Goal: Task Accomplishment & Management: Use online tool/utility

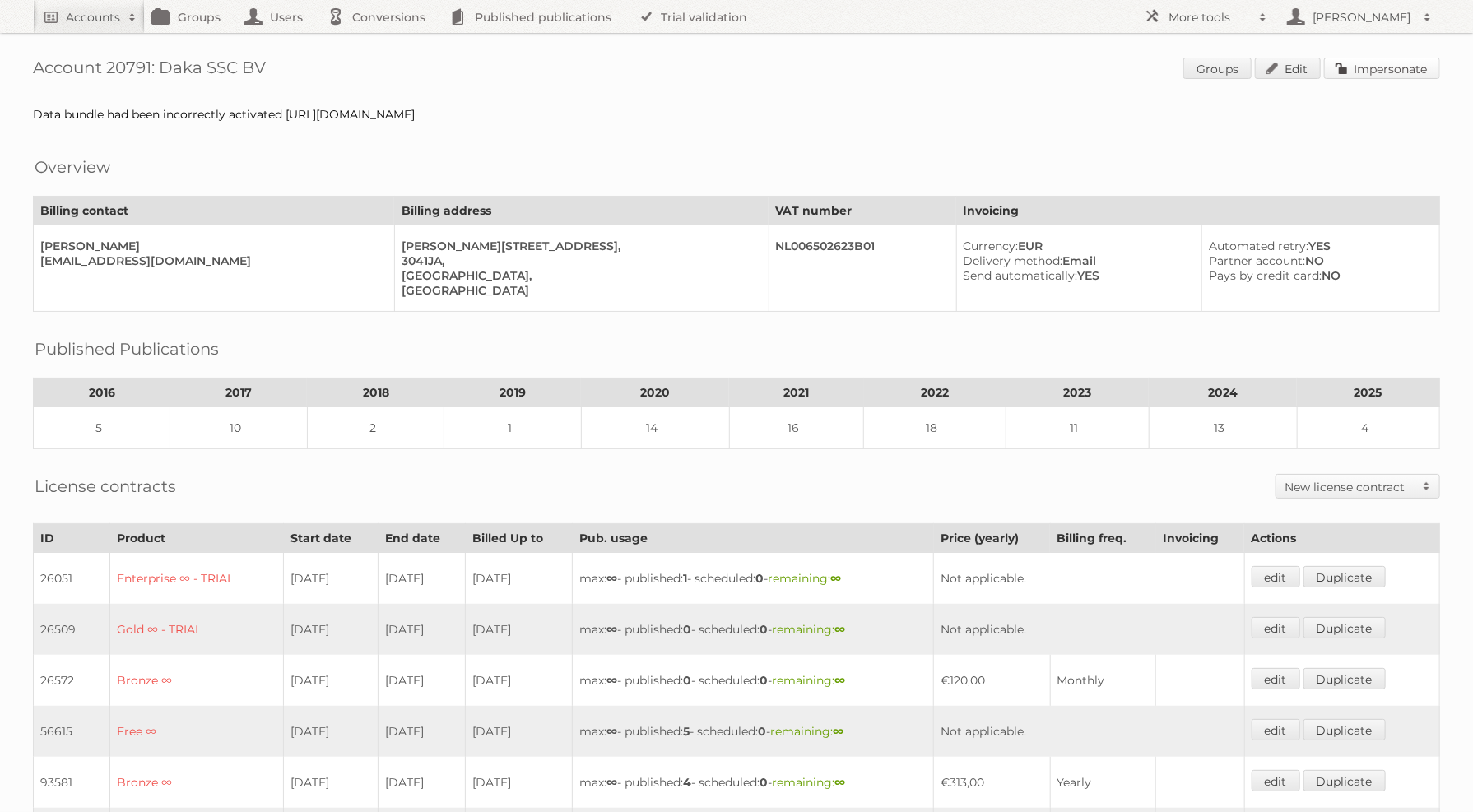
click at [1397, 68] on link "Impersonate" at bounding box center [1382, 68] width 116 height 21
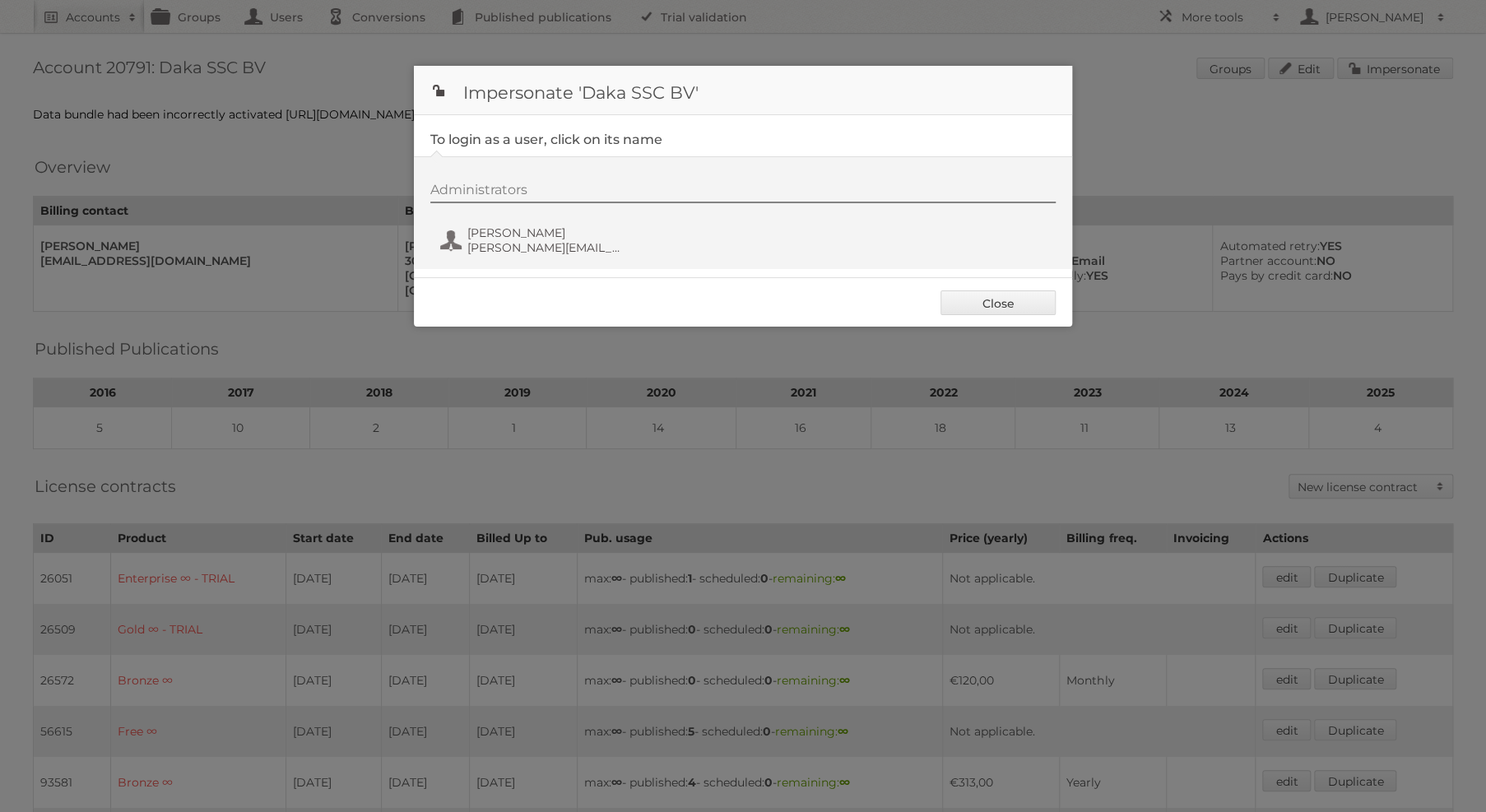
click at [455, 277] on div "Close" at bounding box center [742, 302] width 658 height 49
click at [504, 235] on span "[PERSON_NAME]" at bounding box center [547, 233] width 160 height 15
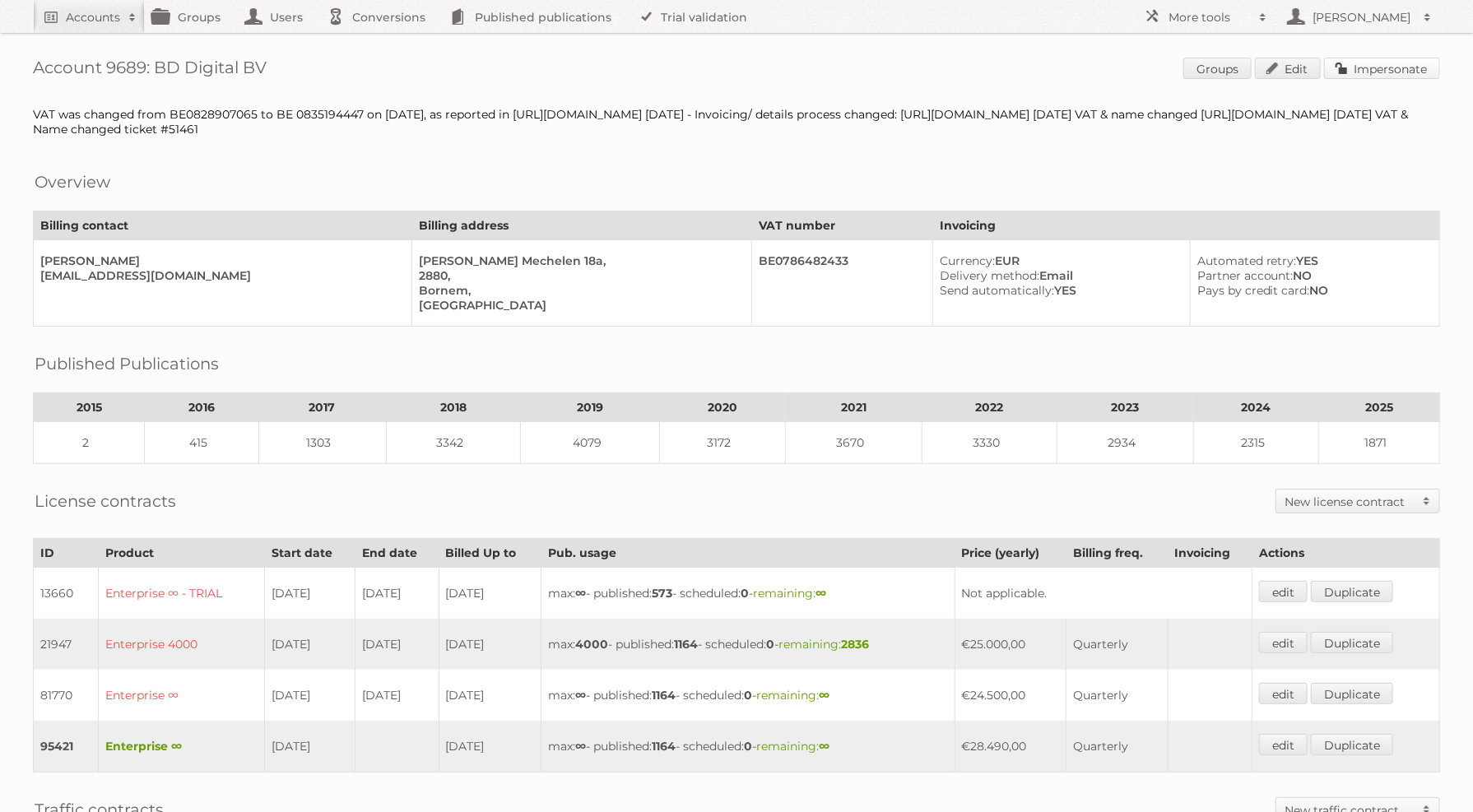
click at [1380, 76] on link "Impersonate" at bounding box center [1382, 68] width 116 height 21
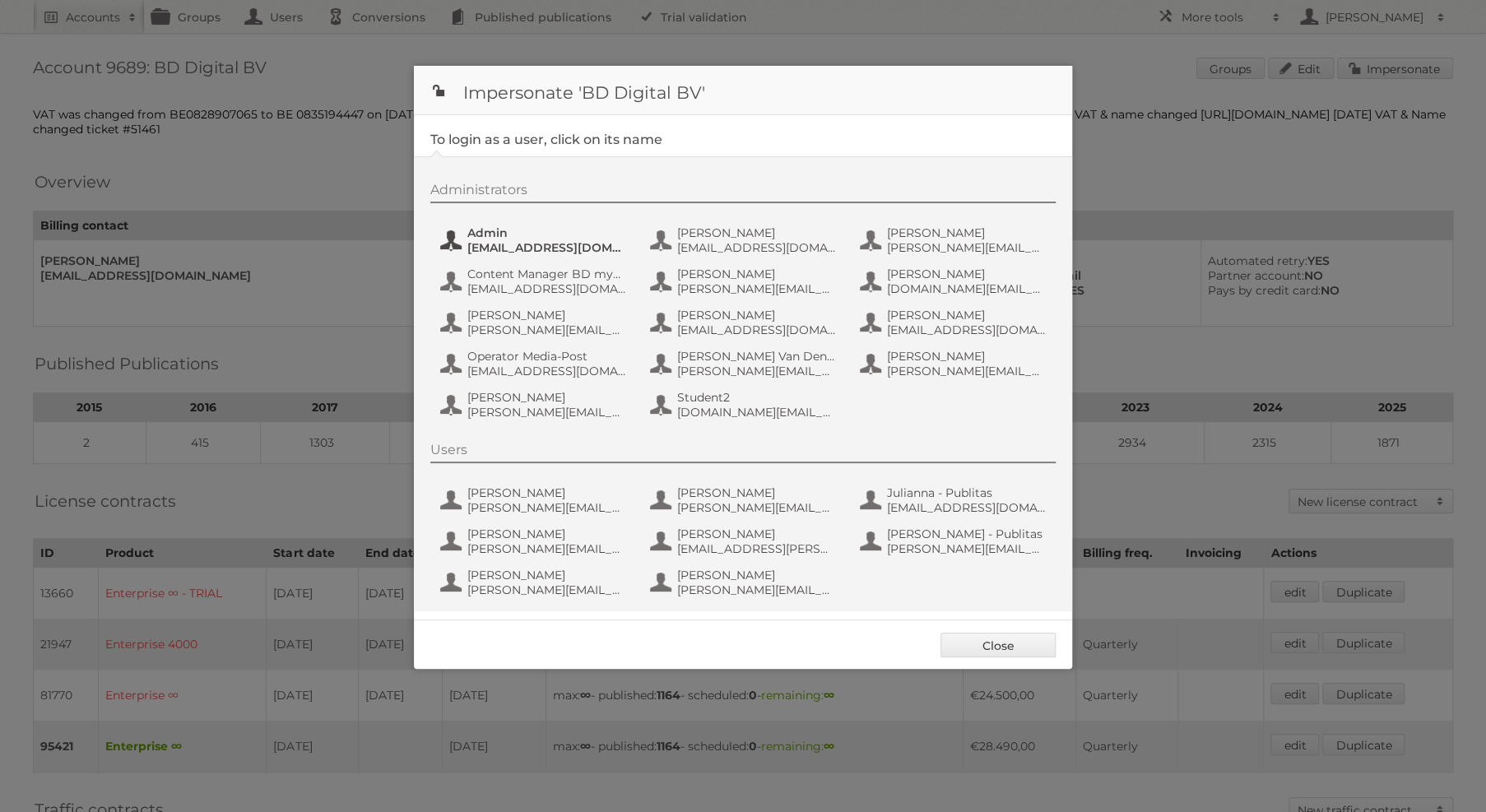
click at [516, 227] on span "Admin" at bounding box center [547, 233] width 160 height 15
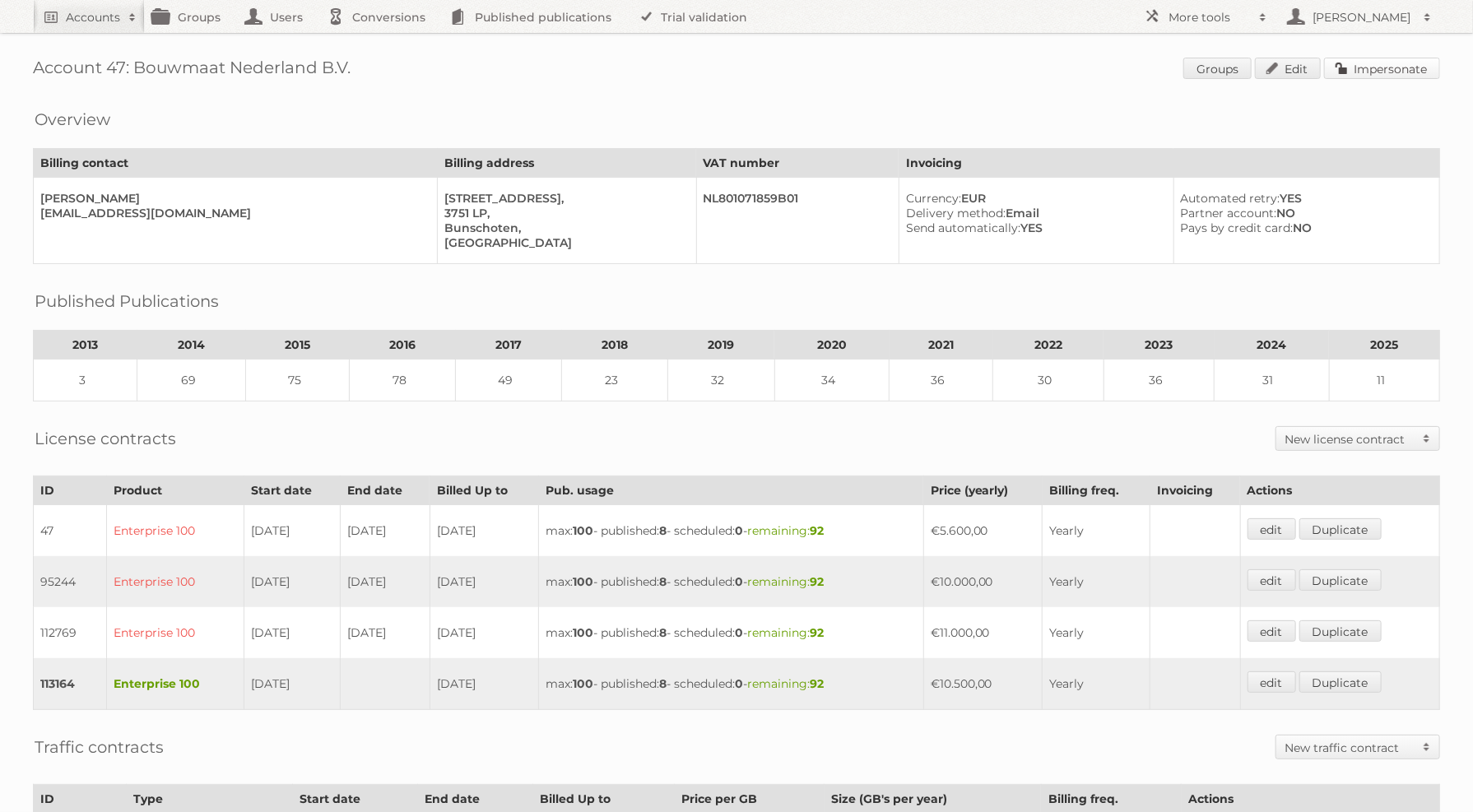
click at [1361, 71] on link "Impersonate" at bounding box center [1382, 68] width 116 height 21
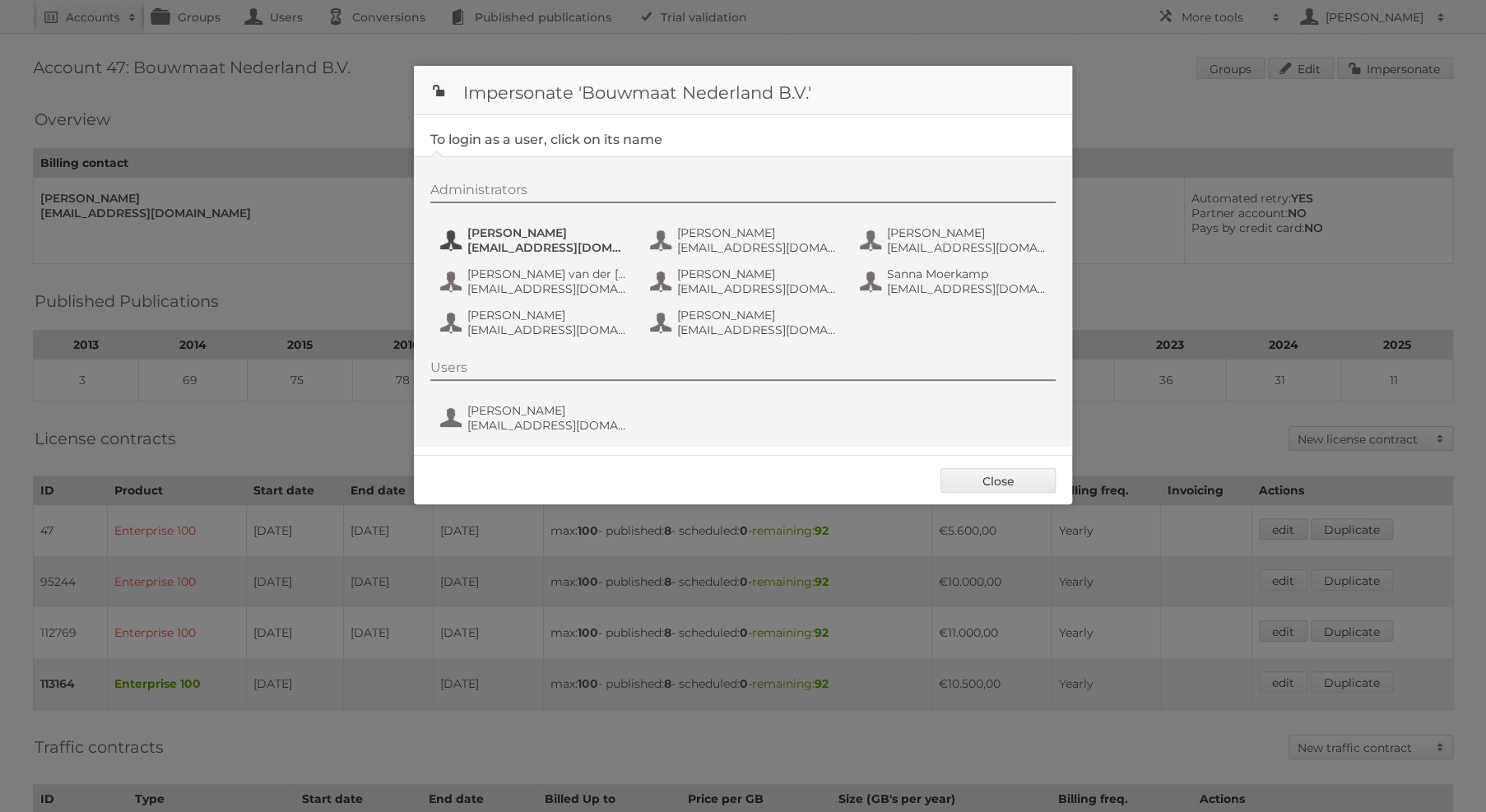
click at [586, 234] on span "Danique van Leek" at bounding box center [547, 233] width 160 height 15
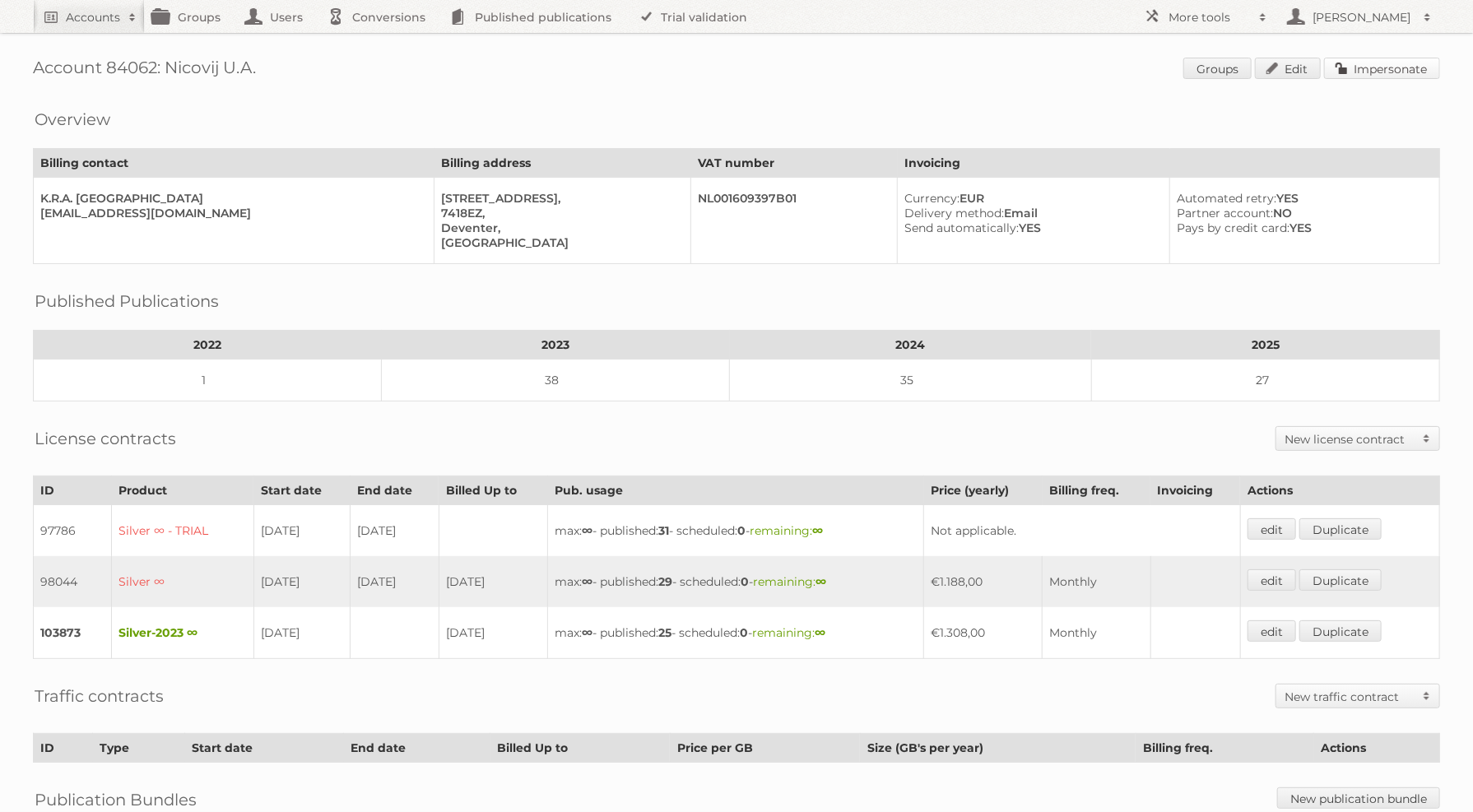
click at [1417, 60] on link "Impersonate" at bounding box center [1382, 68] width 116 height 21
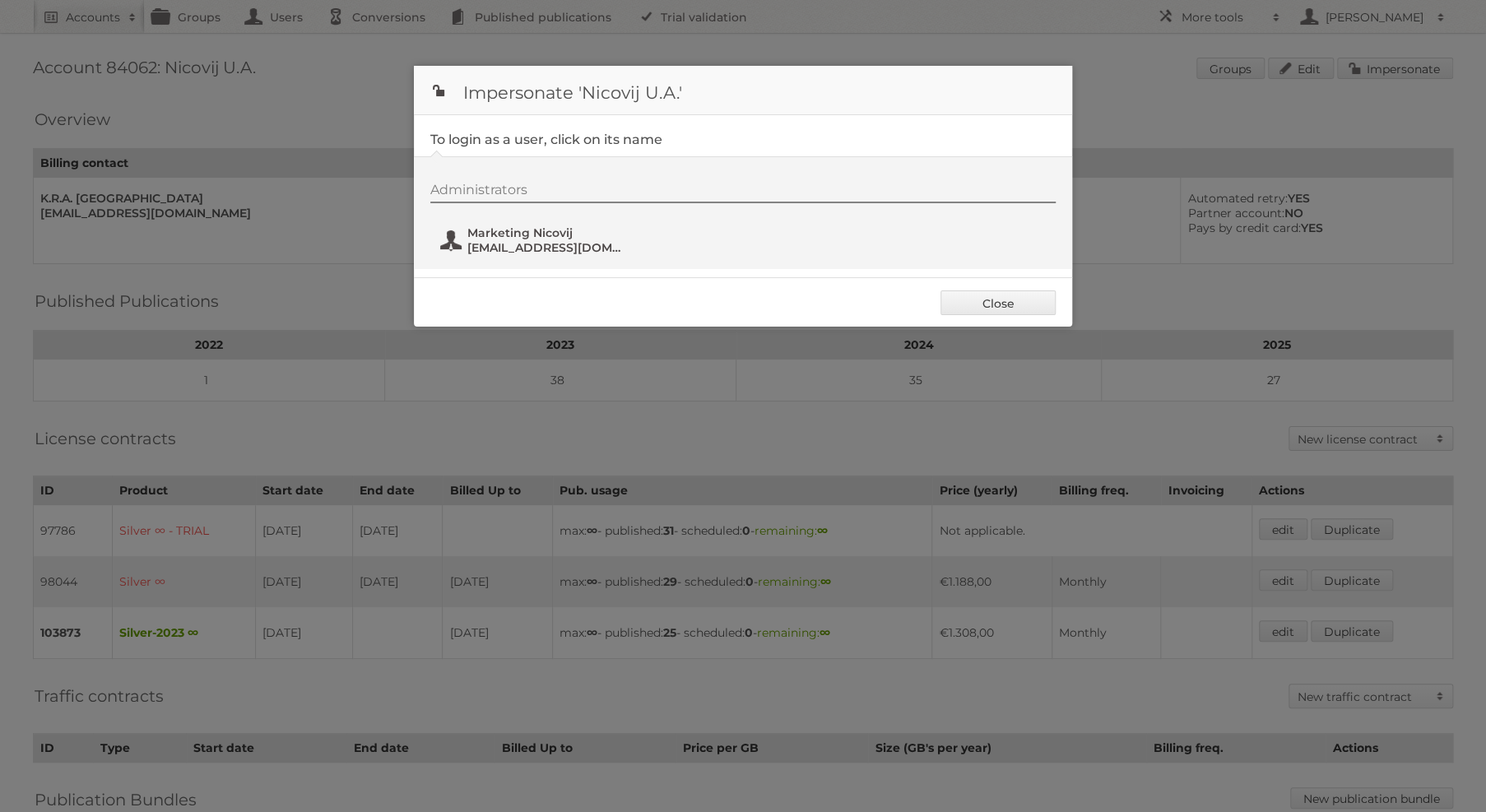
click at [539, 227] on span "Marketing Nicovij" at bounding box center [547, 233] width 160 height 15
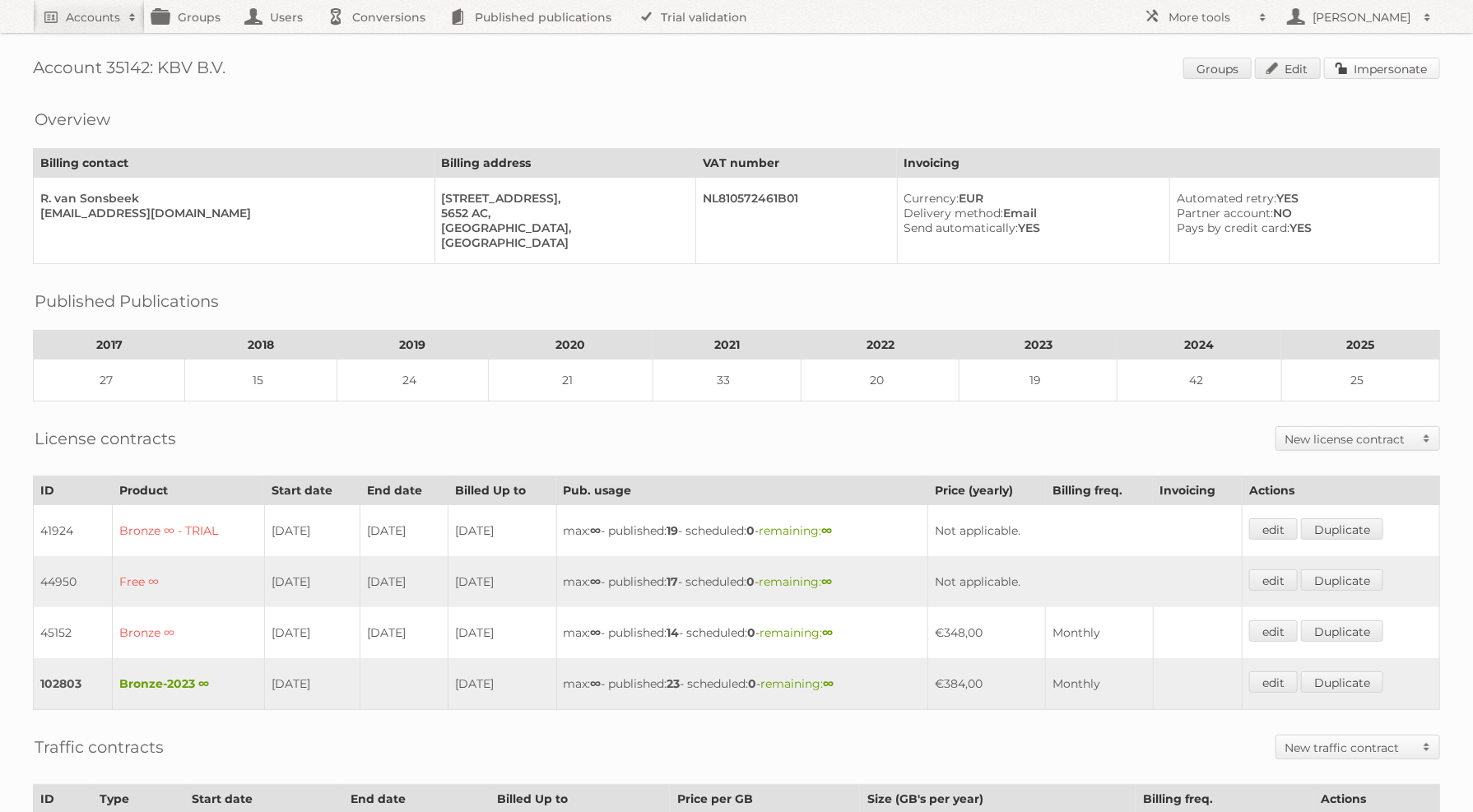
click at [1385, 71] on link "Impersonate" at bounding box center [1382, 68] width 116 height 21
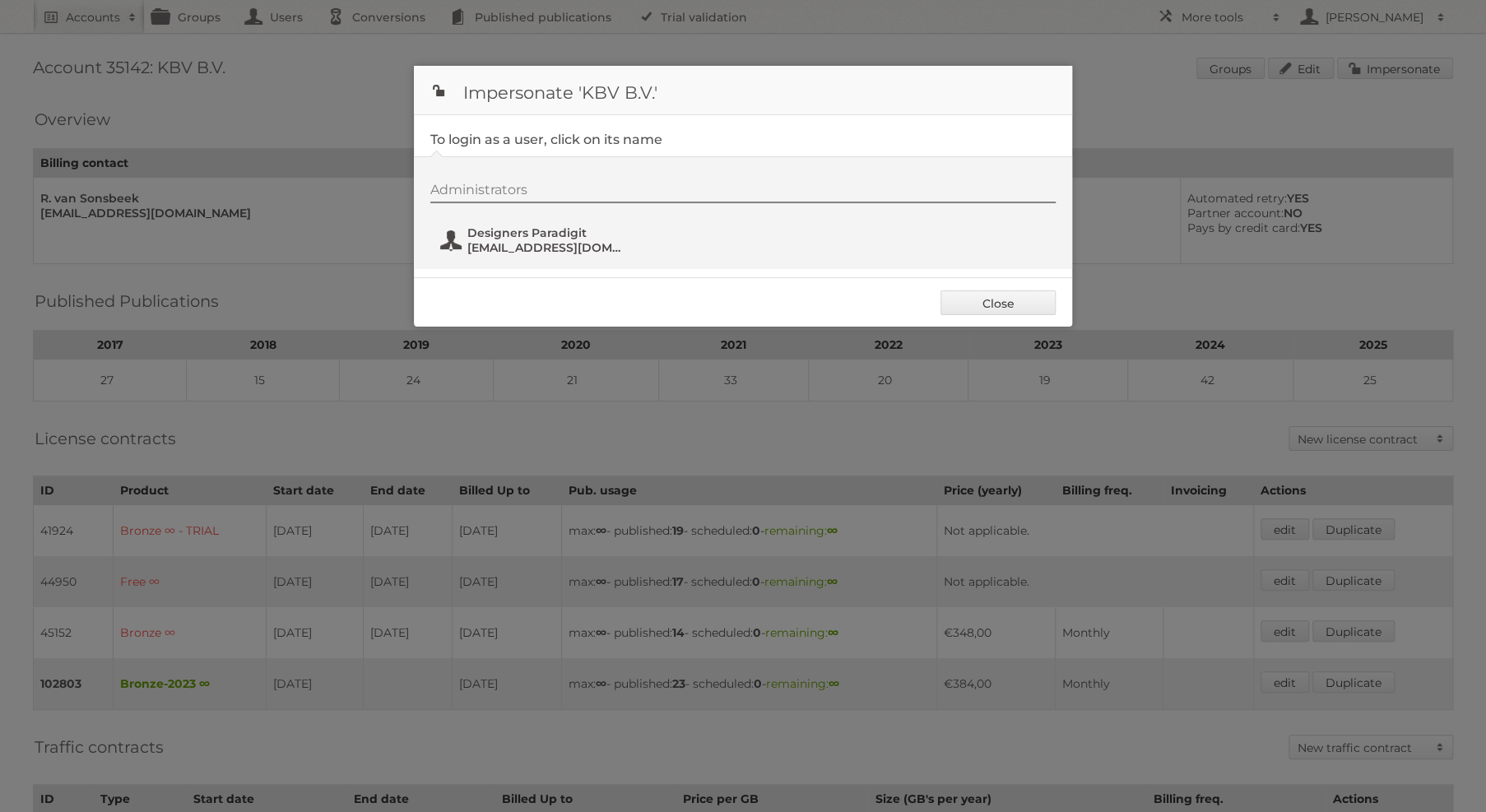
click at [538, 234] on span "Designers Paradigit" at bounding box center [547, 233] width 160 height 15
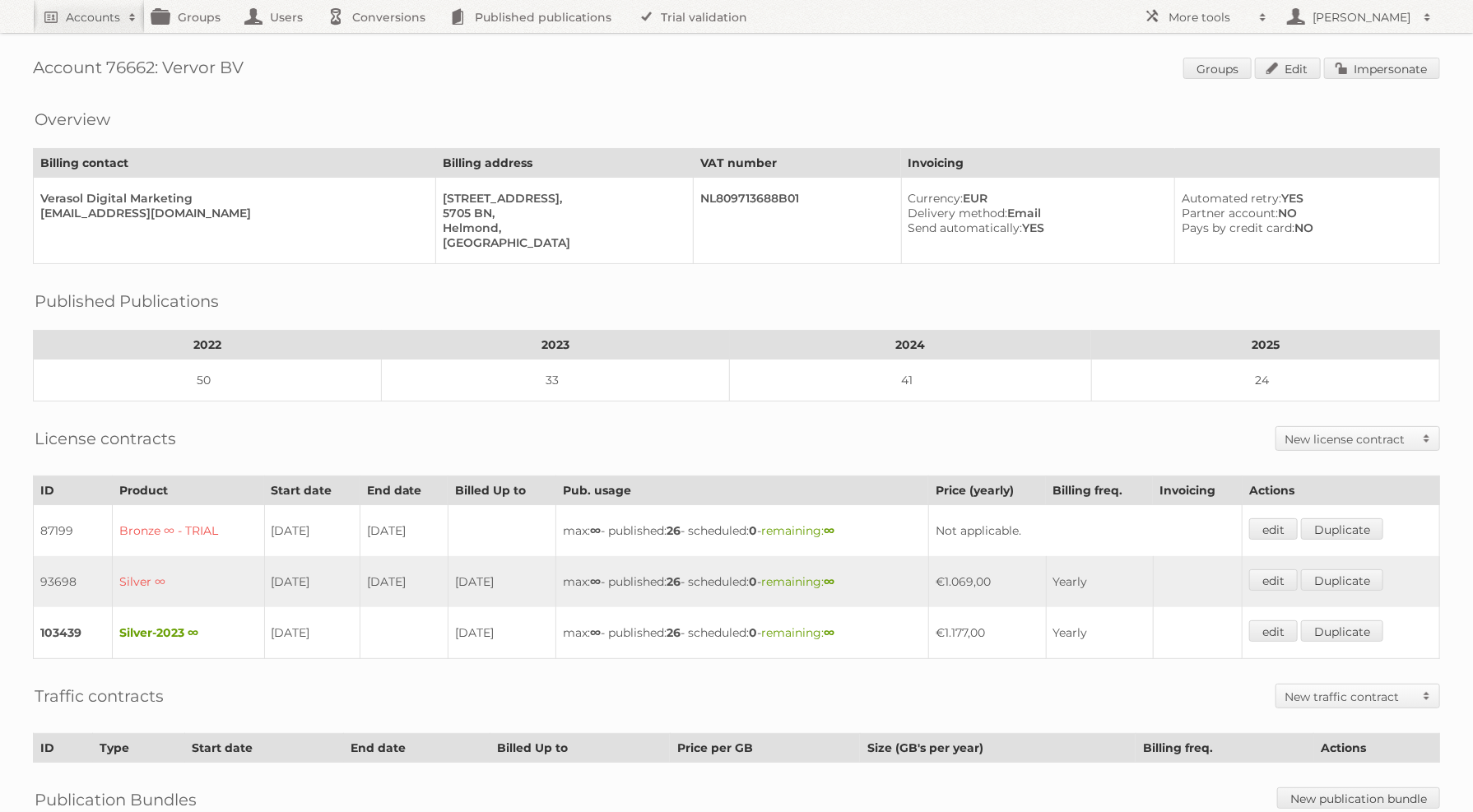
click at [1397, 79] on span "Groups Edit Impersonate" at bounding box center [1311, 70] width 256 height 25
click at [1392, 68] on link "Impersonate" at bounding box center [1382, 68] width 116 height 21
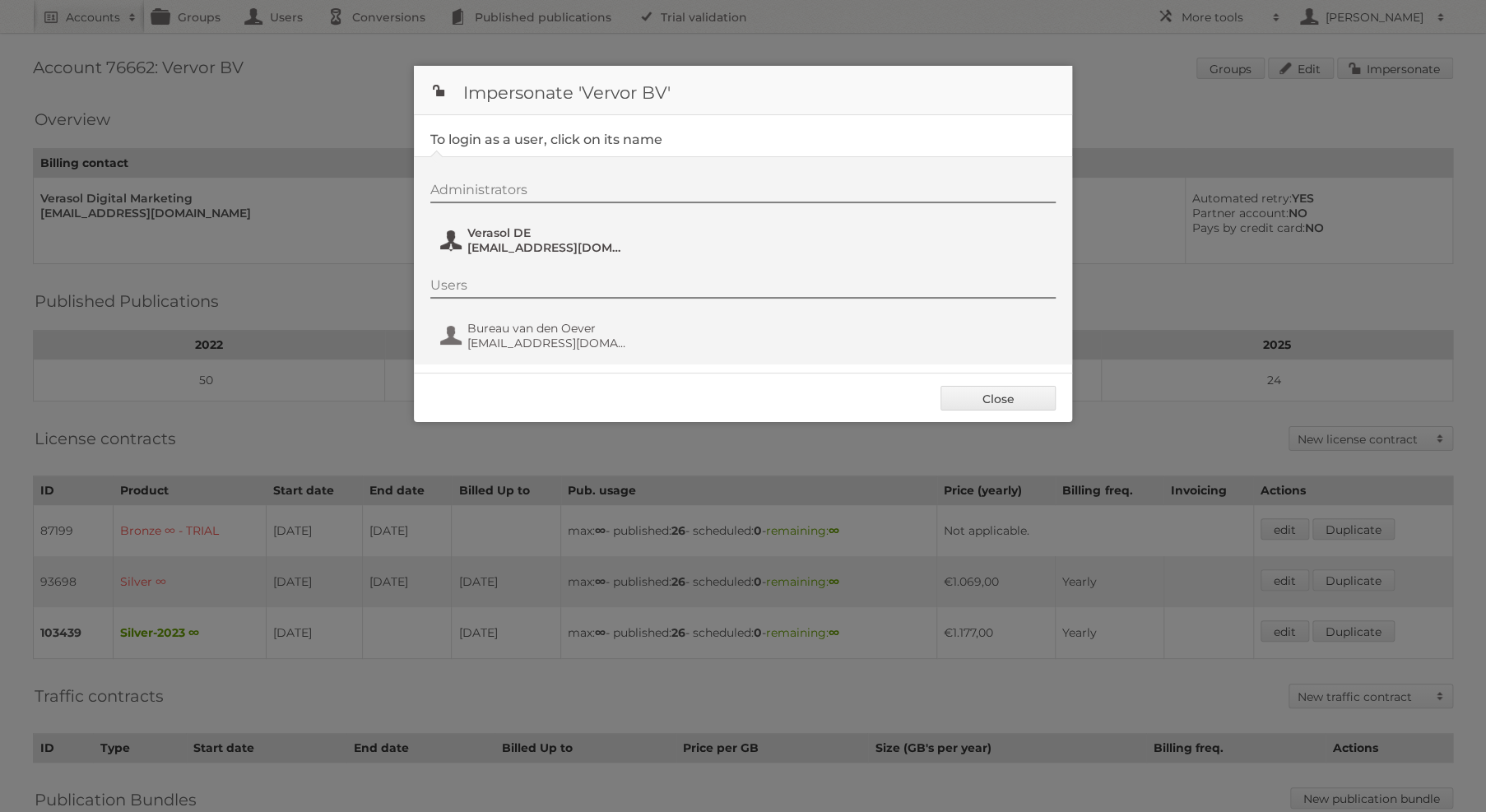
click at [550, 226] on span "Verasol DE" at bounding box center [547, 233] width 160 height 15
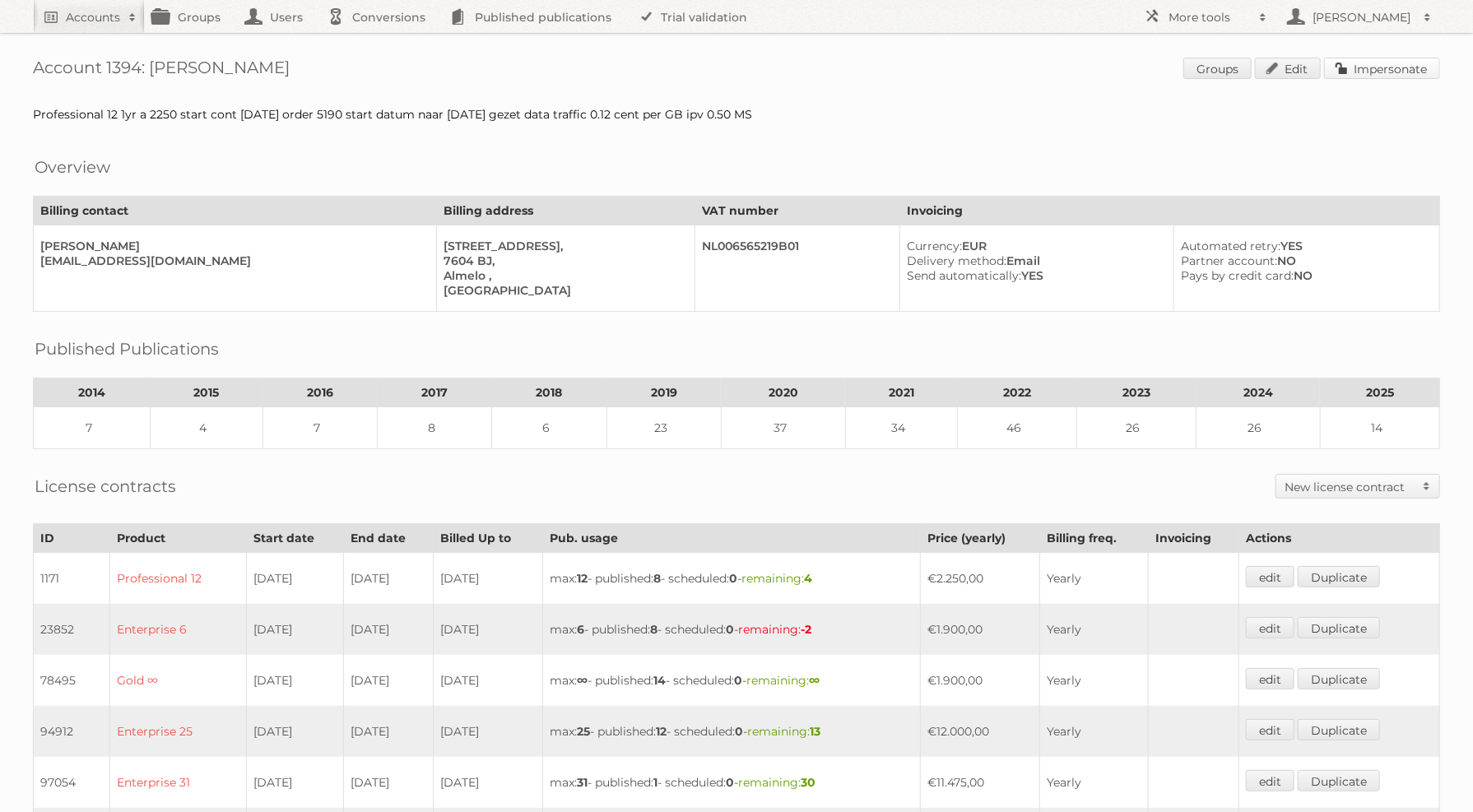
click at [1391, 69] on link "Impersonate" at bounding box center [1382, 68] width 116 height 21
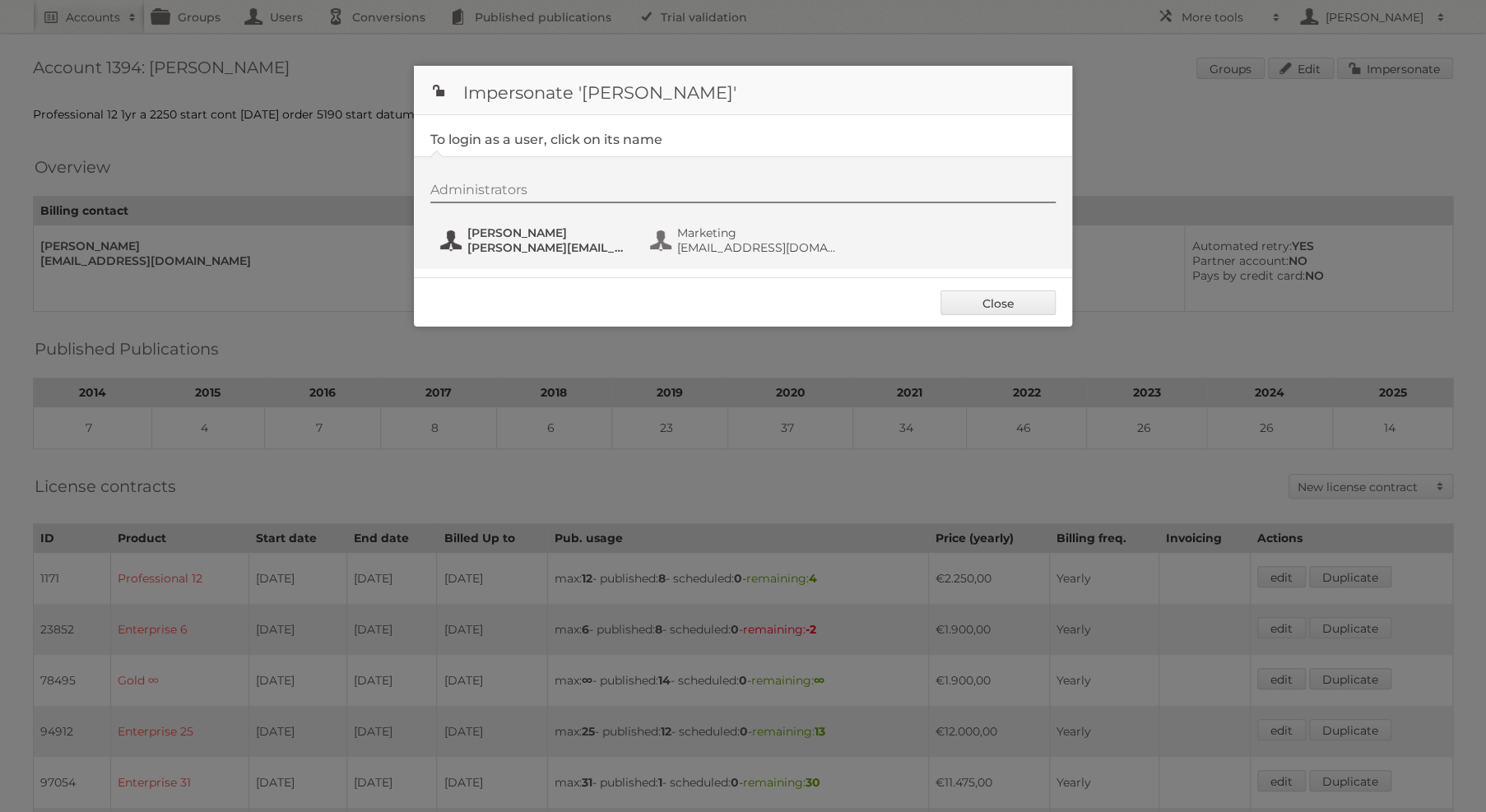
click at [578, 227] on span "Axel Schreur" at bounding box center [547, 233] width 160 height 15
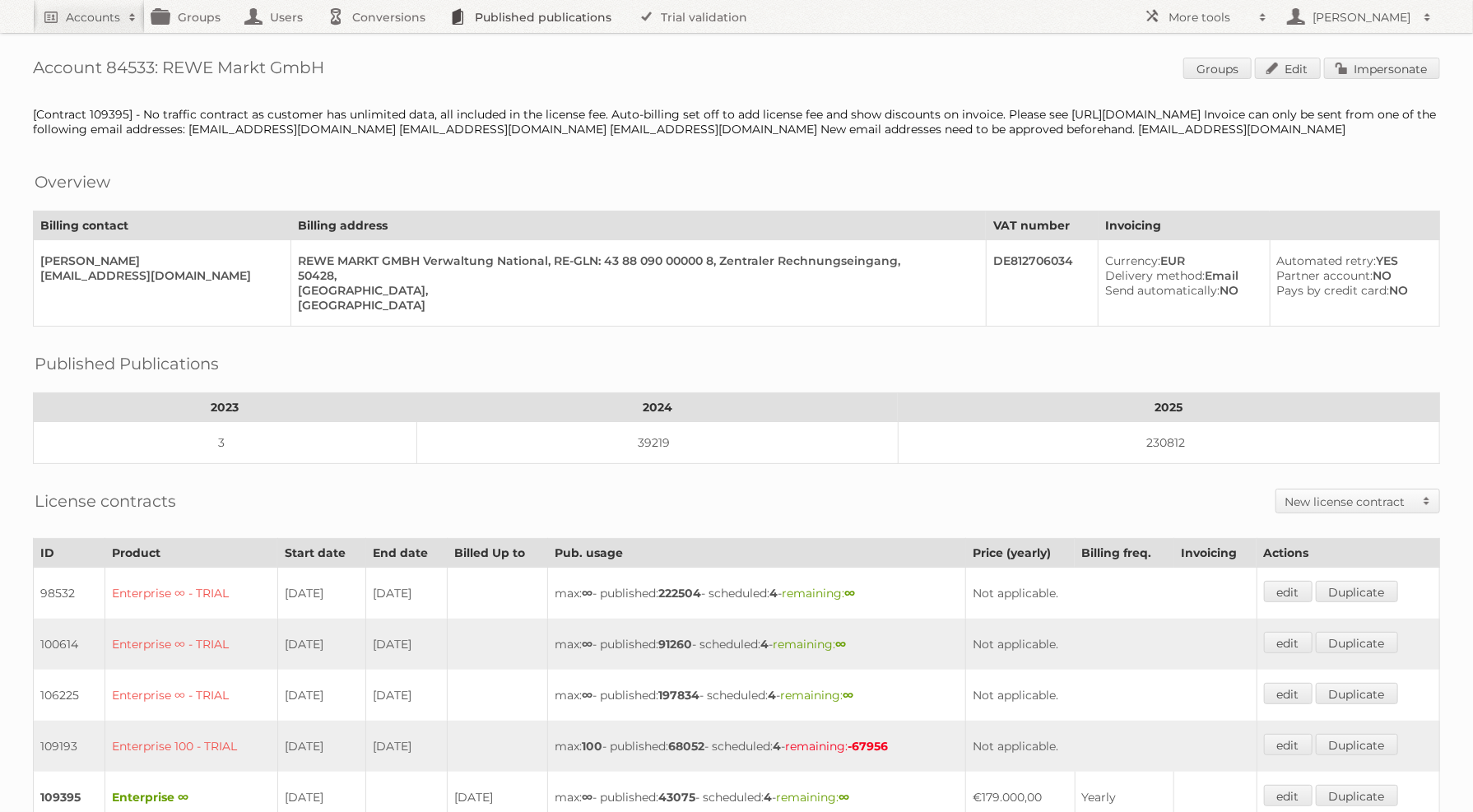
click at [510, 20] on link "Published publications" at bounding box center [535, 16] width 186 height 32
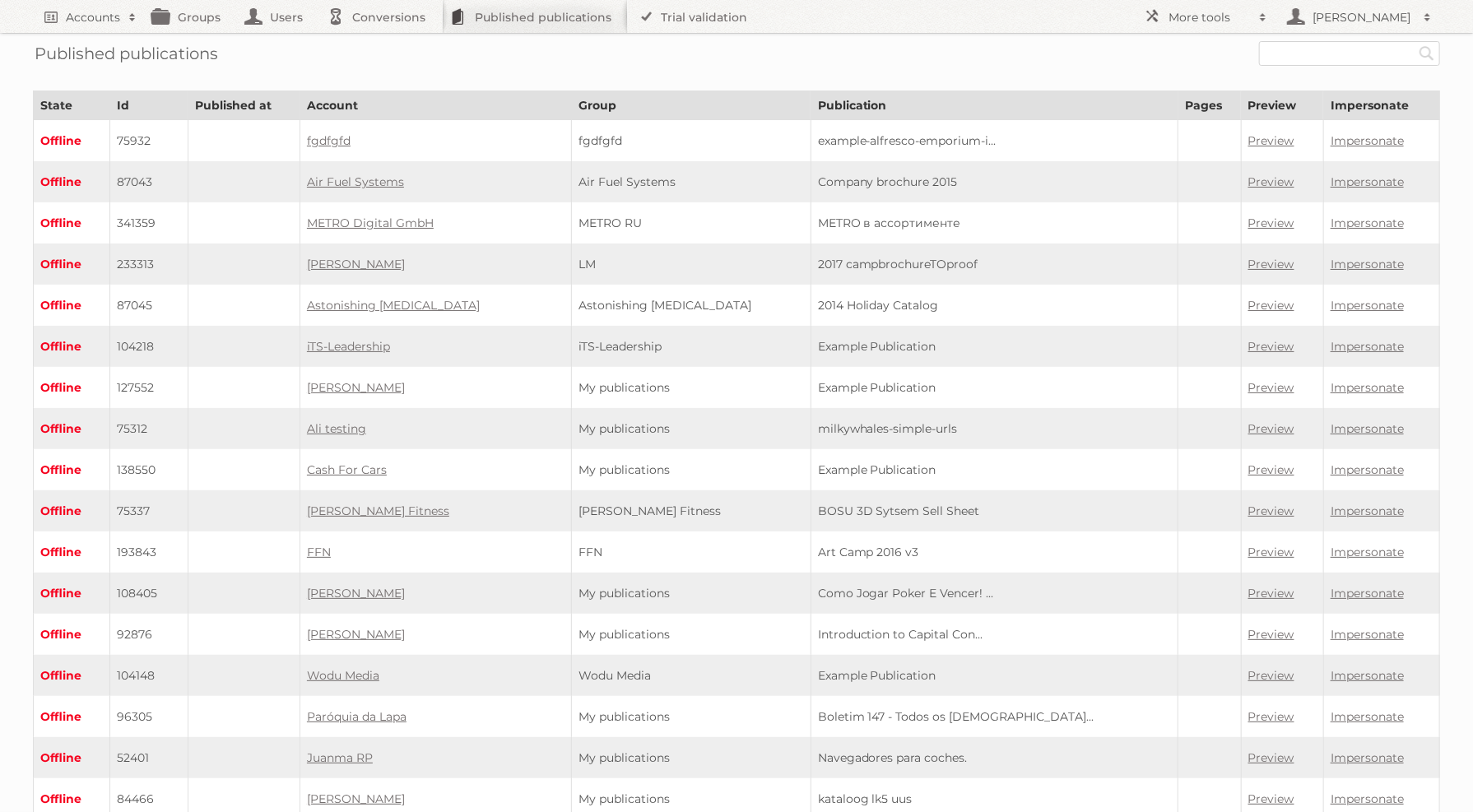
click at [1315, 68] on div "Published publications Search" at bounding box center [736, 53] width 1407 height 41
click at [1312, 55] on input "text" at bounding box center [1349, 54] width 181 height 25
type input "rewe wk39"
click at [1414, 41] on input "Search" at bounding box center [1426, 54] width 25 height 25
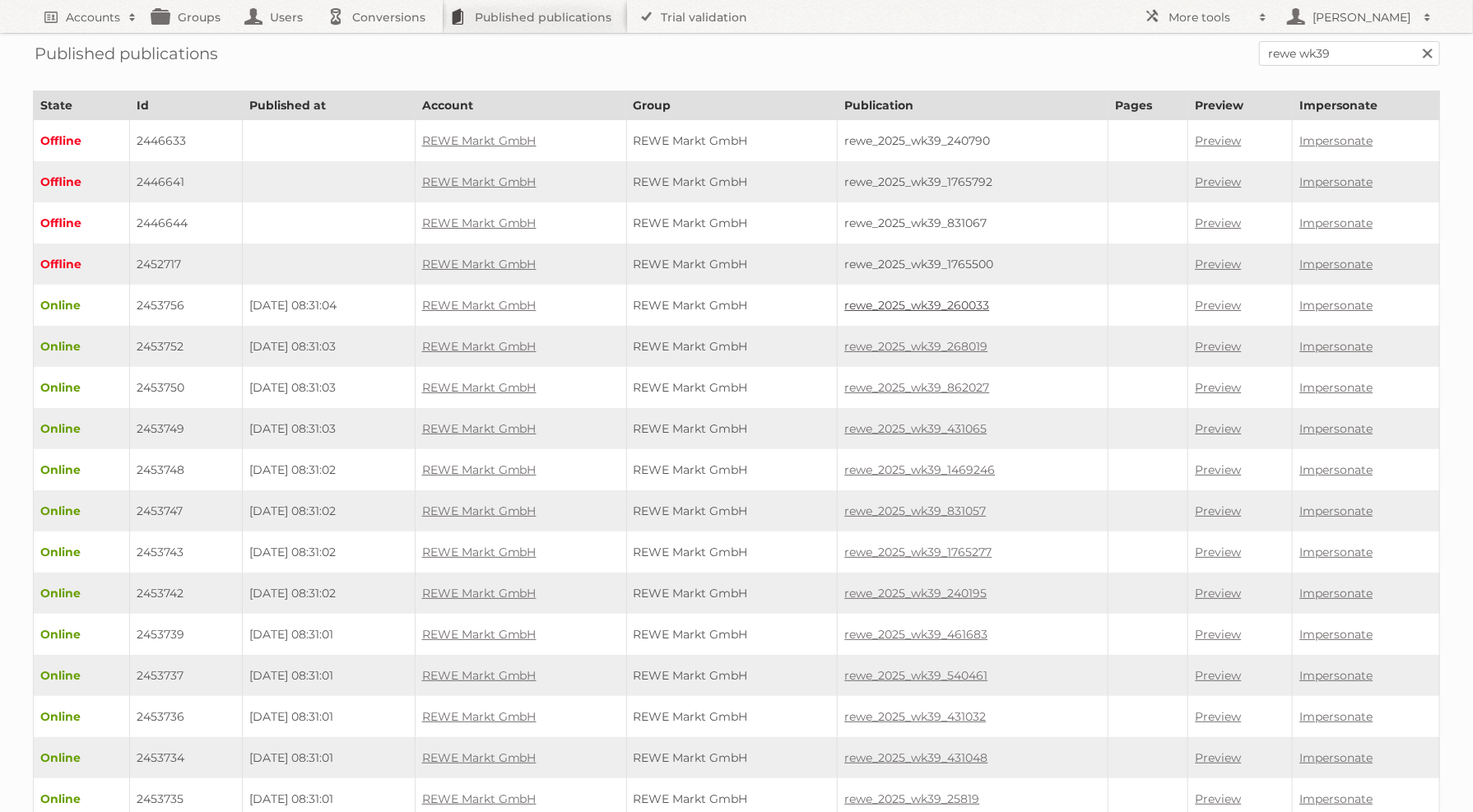
click at [916, 305] on link "rewe_2025_wk39_260033" at bounding box center [916, 305] width 145 height 15
